Goal: Find specific page/section: Find specific page/section

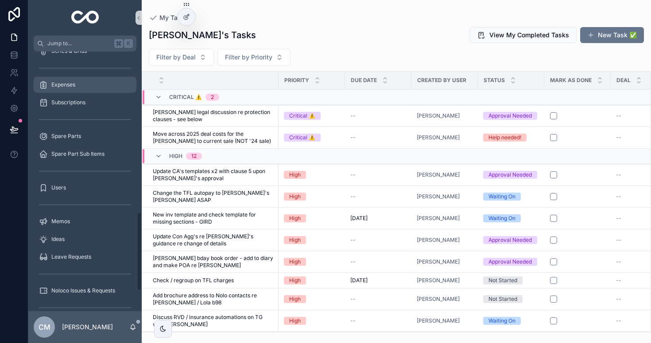
click at [76, 86] on div "Expenses" at bounding box center [85, 85] width 92 height 14
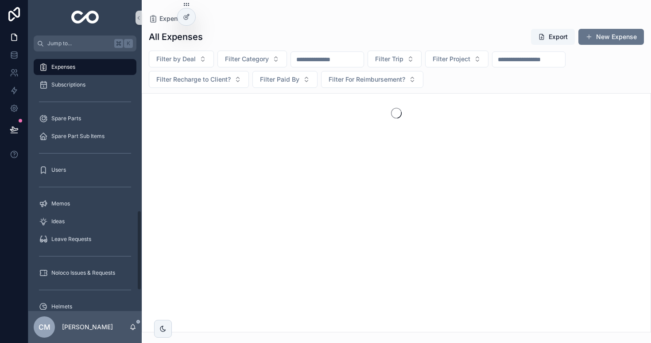
scroll to position [513, 0]
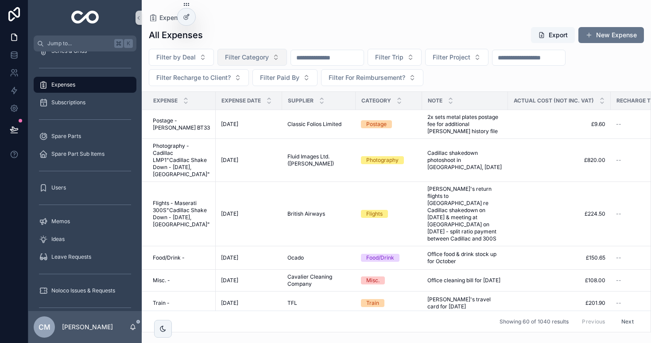
click at [267, 50] on button "Filter Category" at bounding box center [253, 57] width 70 height 17
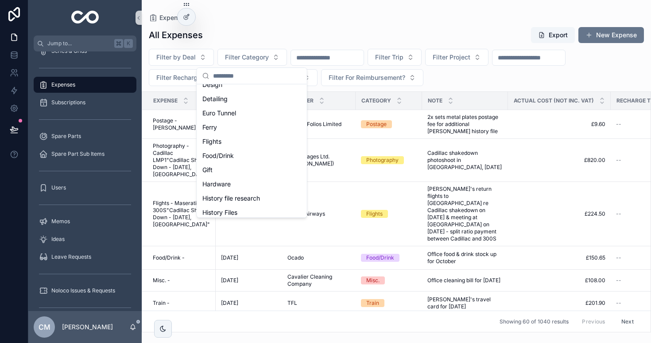
scroll to position [125, 0]
click at [230, 153] on div "Food/Drink" at bounding box center [252, 153] width 106 height 14
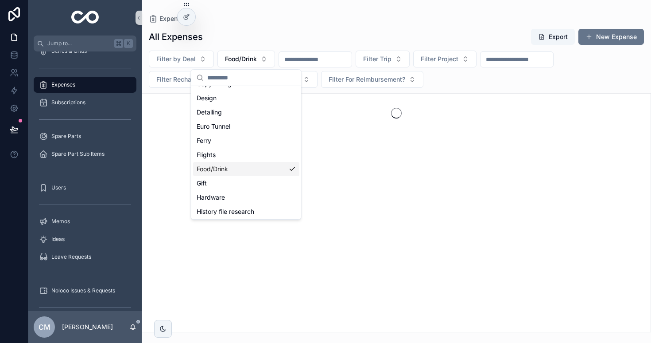
scroll to position [139, 0]
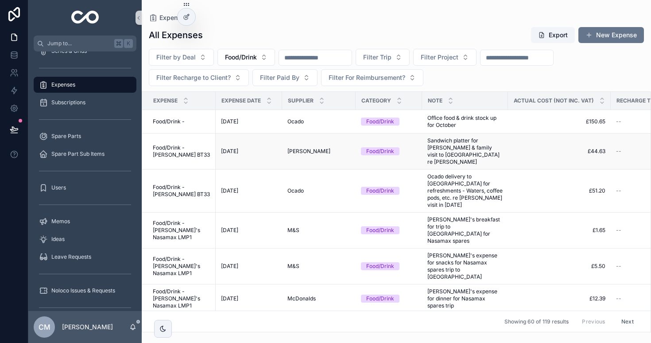
click at [470, 147] on span "Sandwich platter for [PERSON_NAME] & family visit to [GEOGRAPHIC_DATA] re [PERS…" at bounding box center [465, 151] width 75 height 28
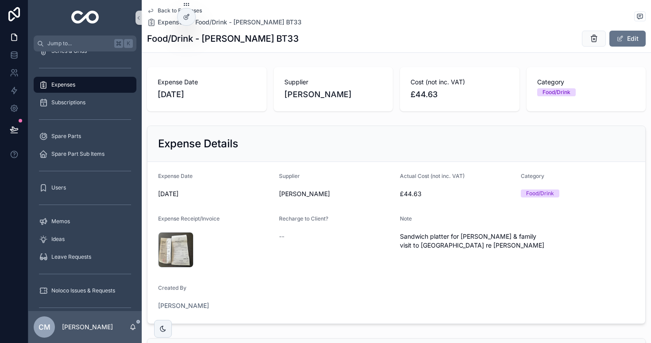
click at [165, 10] on span "Back to Expenses" at bounding box center [180, 10] width 44 height 7
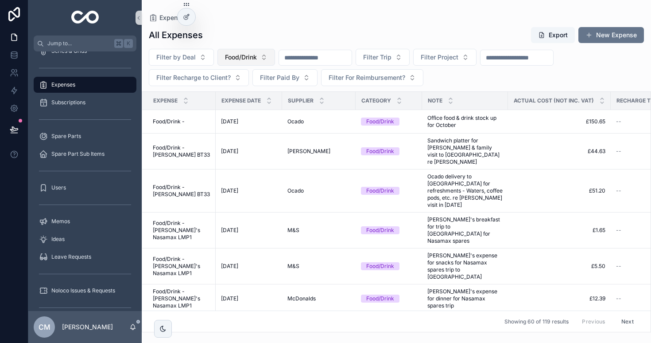
click at [262, 58] on button "Food/Drink" at bounding box center [247, 57] width 58 height 17
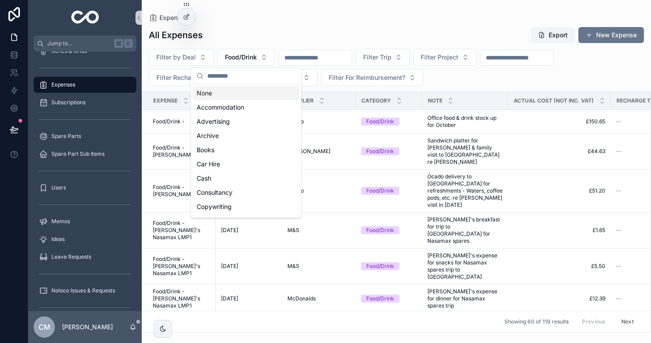
click at [230, 97] on div "None" at bounding box center [246, 93] width 106 height 14
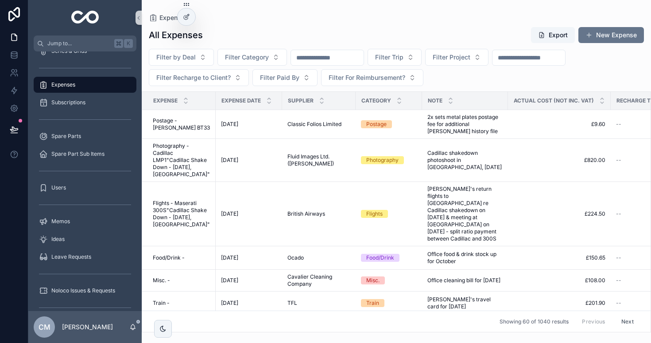
click at [330, 61] on input "scrollable content" at bounding box center [327, 57] width 73 height 12
type input "****"
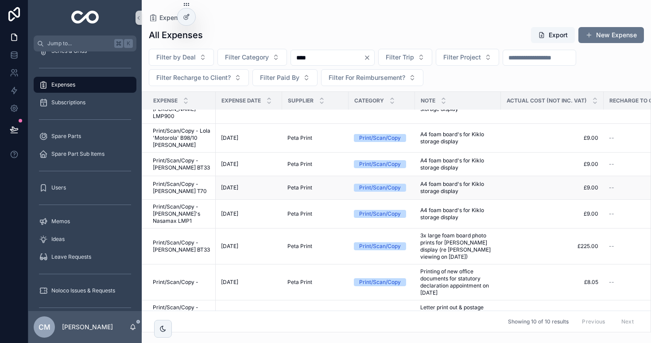
scroll to position [87, 0]
click at [462, 232] on span "3x large foam board photo prints for [PERSON_NAME] display (re [PERSON_NAME] vi…" at bounding box center [458, 245] width 75 height 28
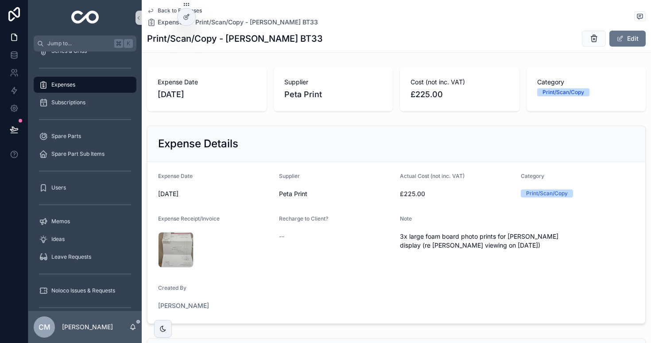
click at [164, 10] on span "Back to Expenses" at bounding box center [180, 10] width 44 height 7
